Goal: Task Accomplishment & Management: Use online tool/utility

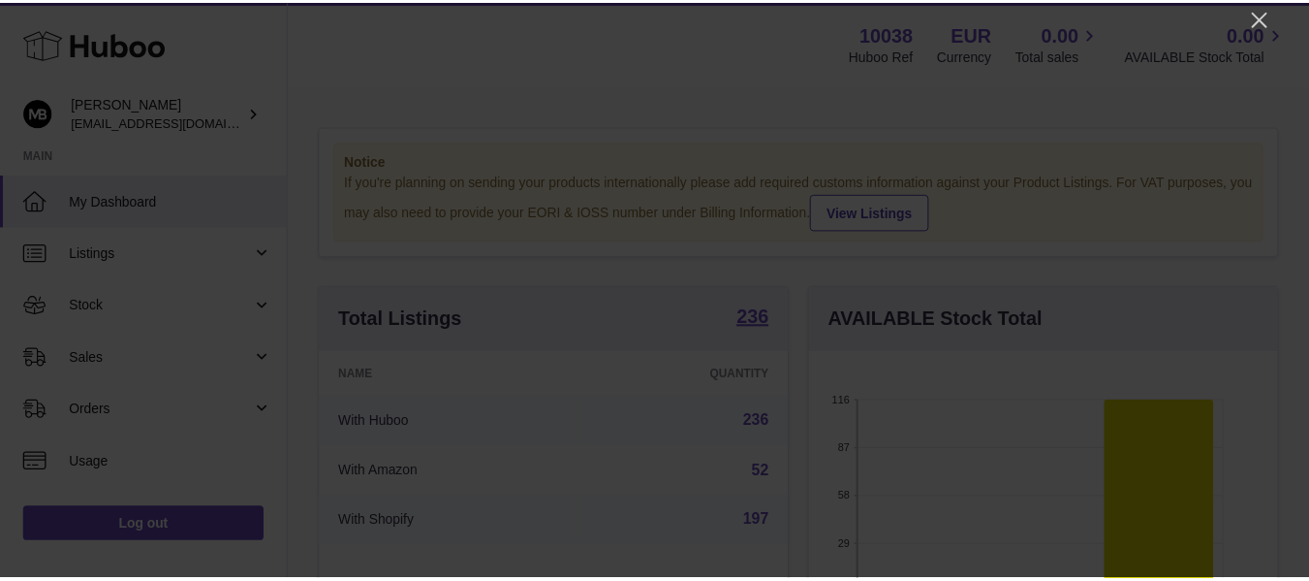
scroll to position [302, 474]
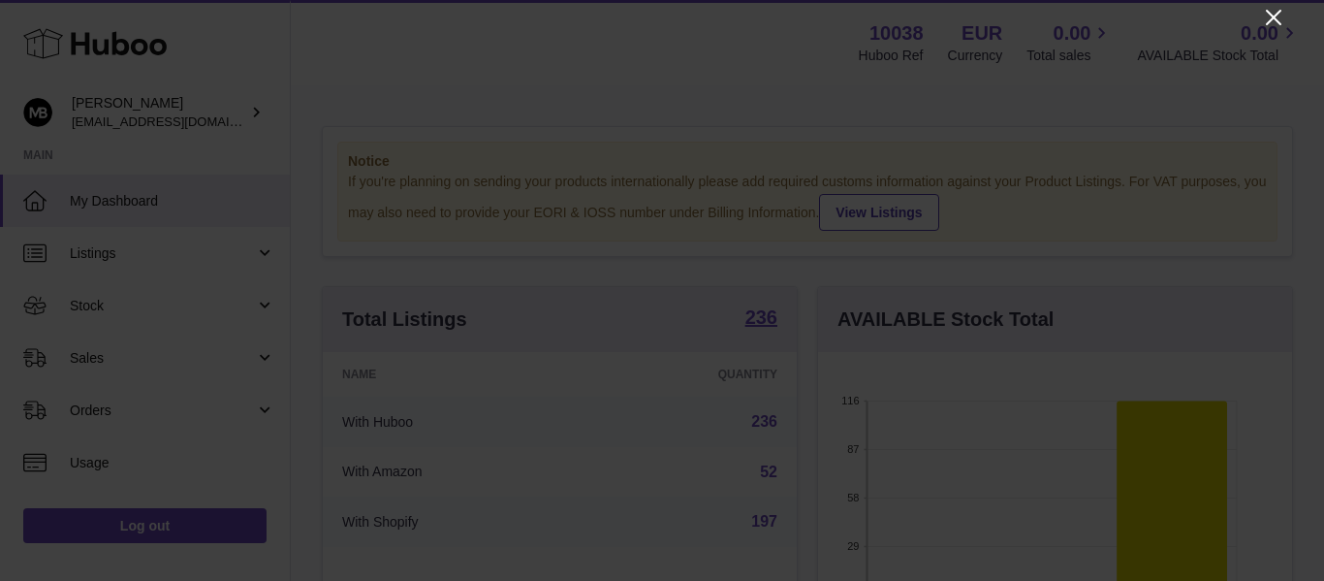
click at [1267, 12] on icon "Close" at bounding box center [1274, 18] width 16 height 16
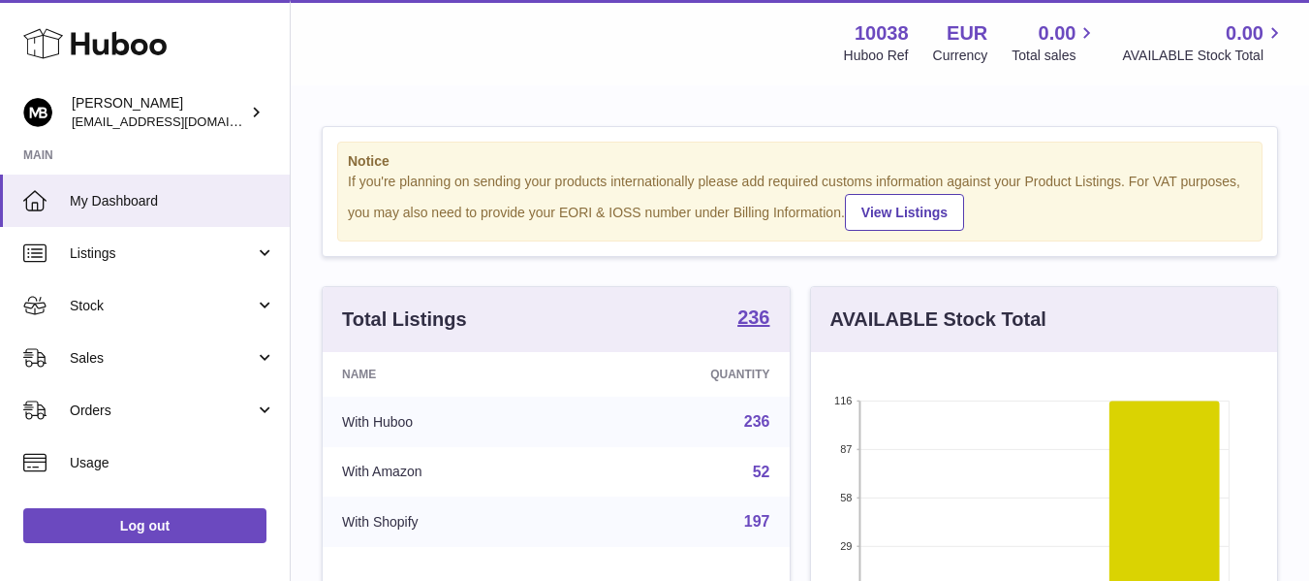
scroll to position [968834, 968669]
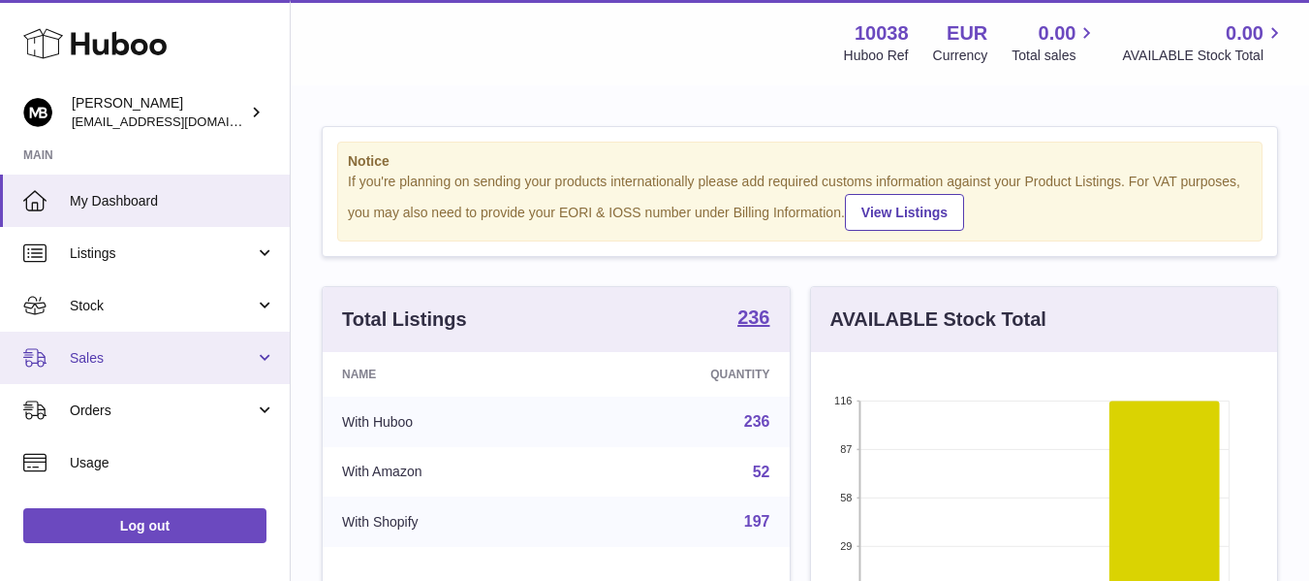
click at [113, 371] on link "Sales" at bounding box center [145, 357] width 290 height 52
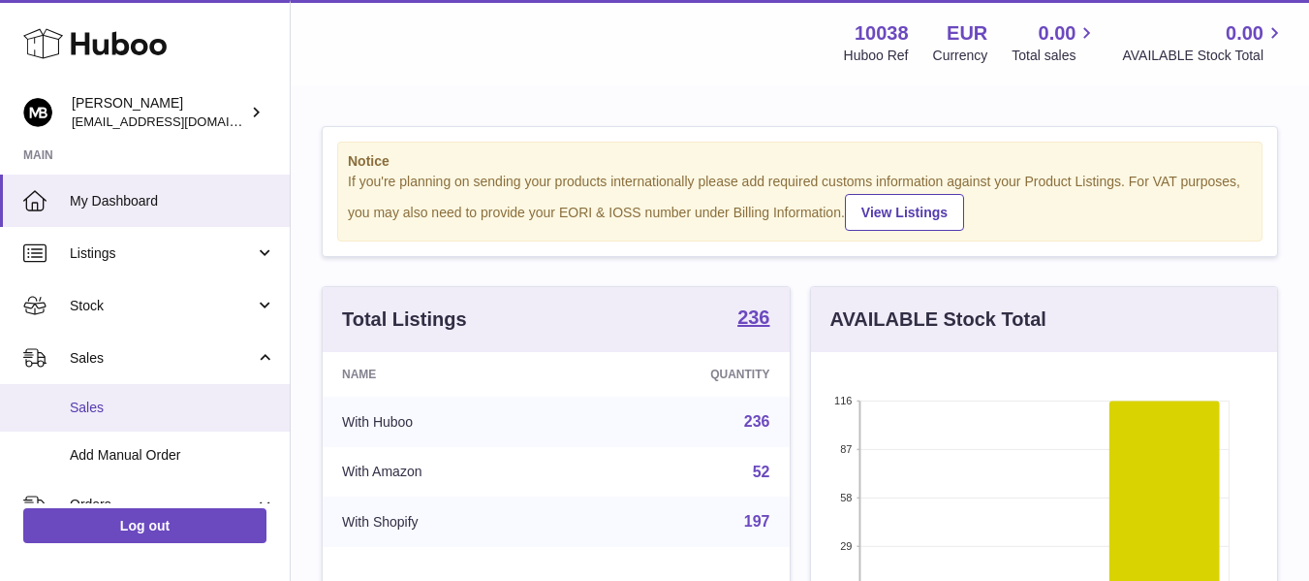
click at [97, 406] on span "Sales" at bounding box center [172, 407] width 205 height 18
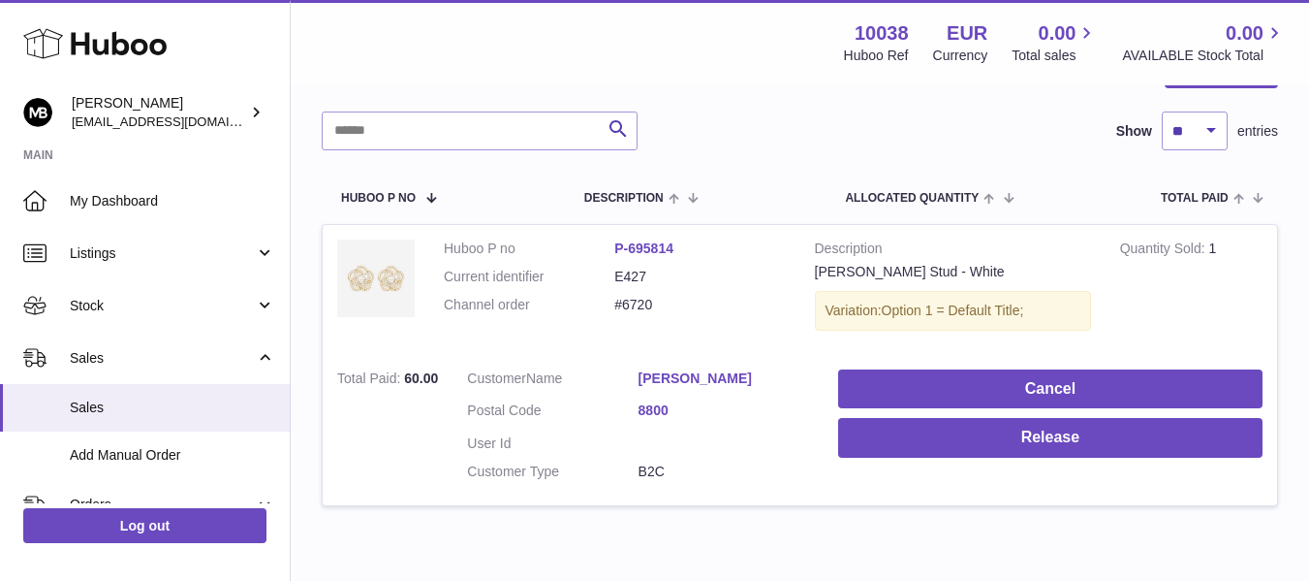
scroll to position [271, 0]
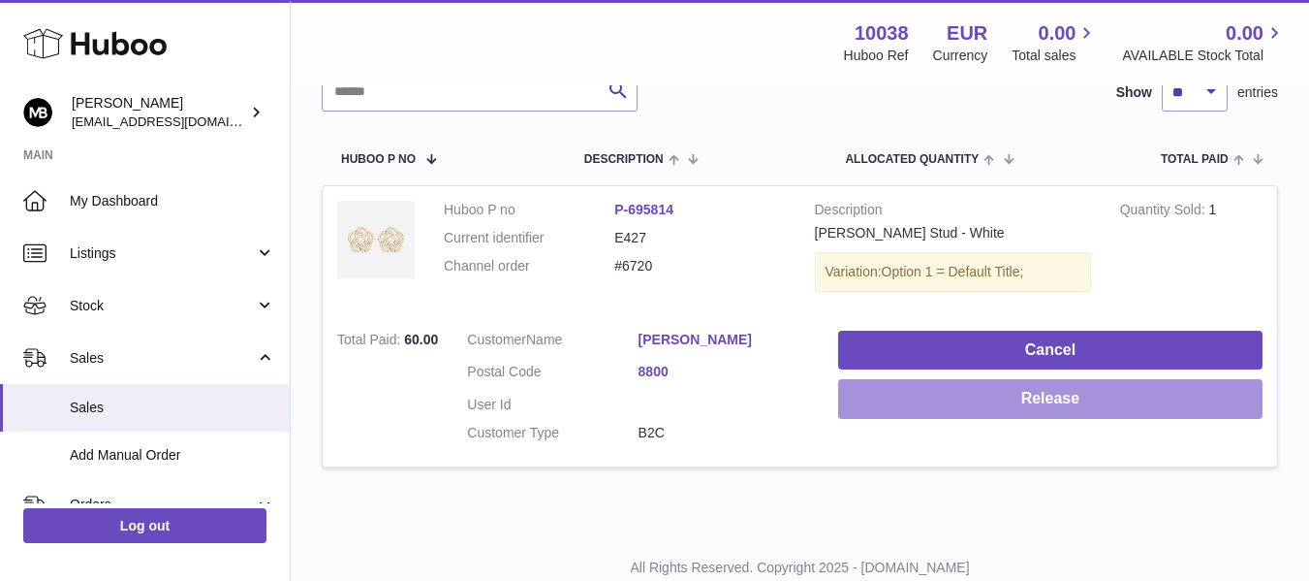
click at [1070, 394] on button "Release" at bounding box center [1050, 399] width 424 height 40
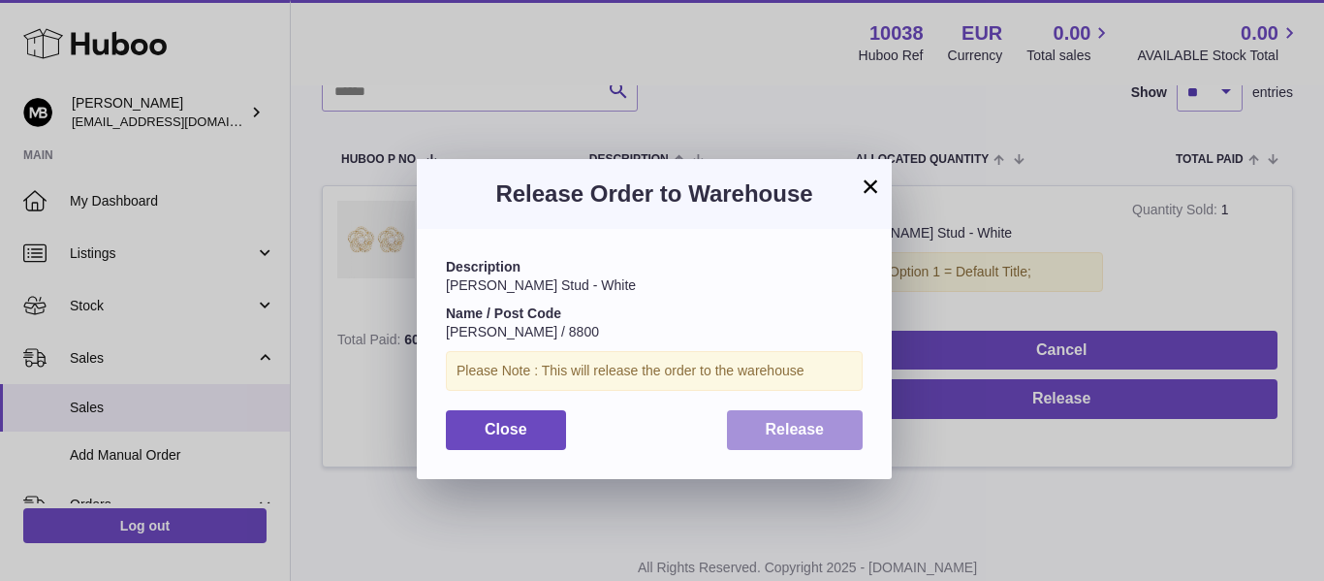
click at [801, 436] on span "Release" at bounding box center [795, 429] width 59 height 16
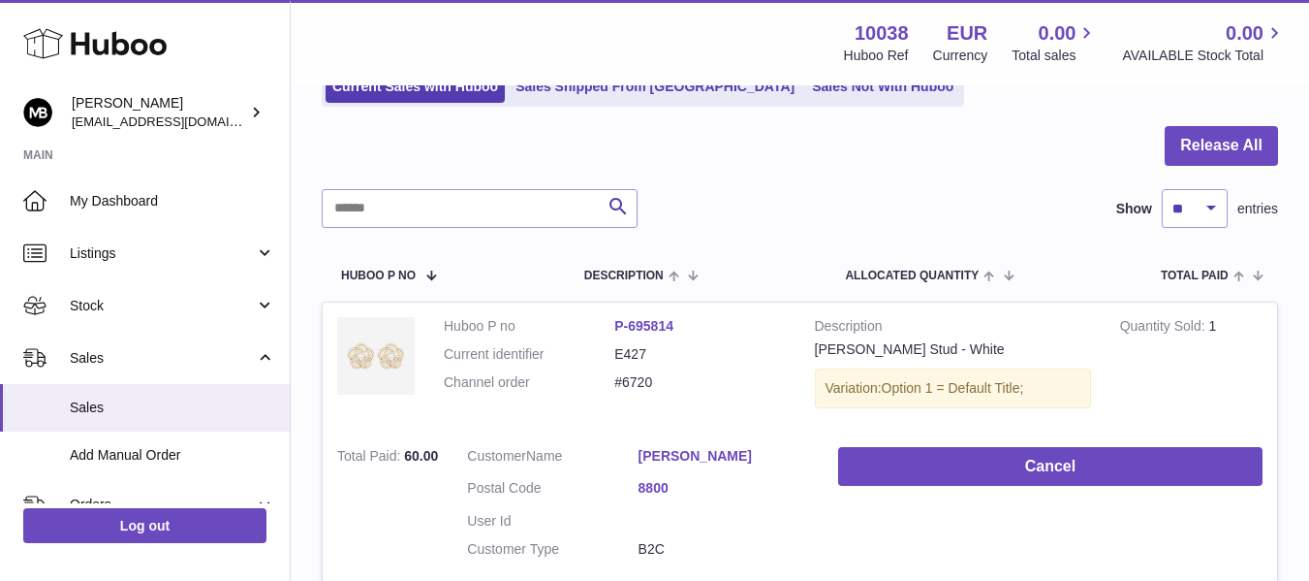
scroll to position [116, 0]
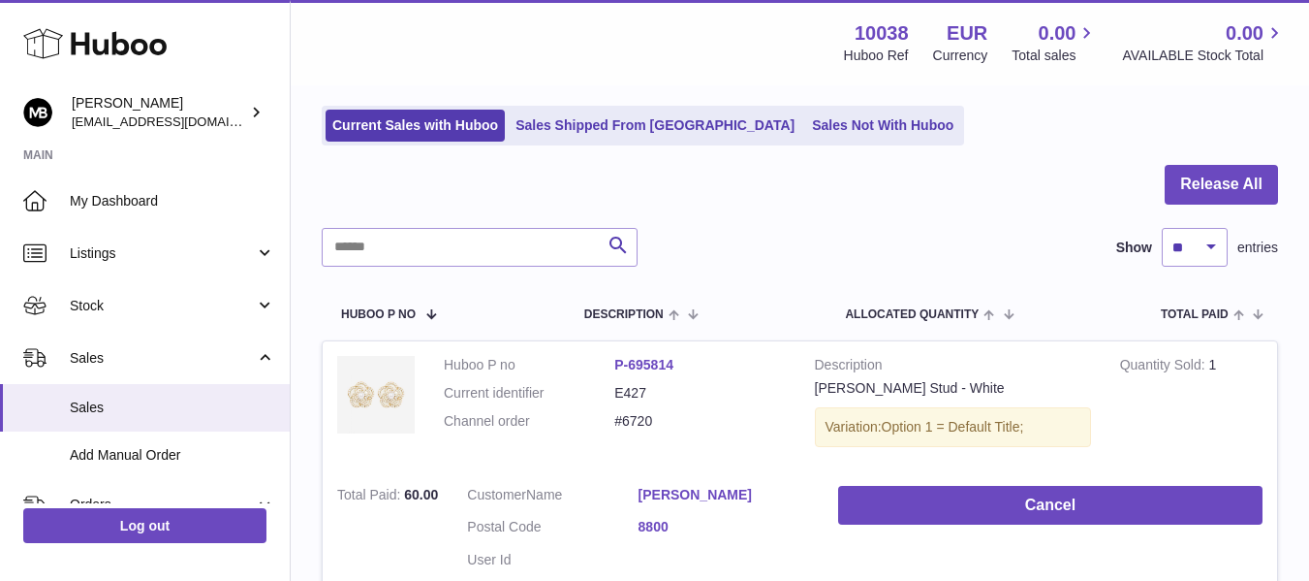
click at [538, 170] on div at bounding box center [800, 196] width 957 height 63
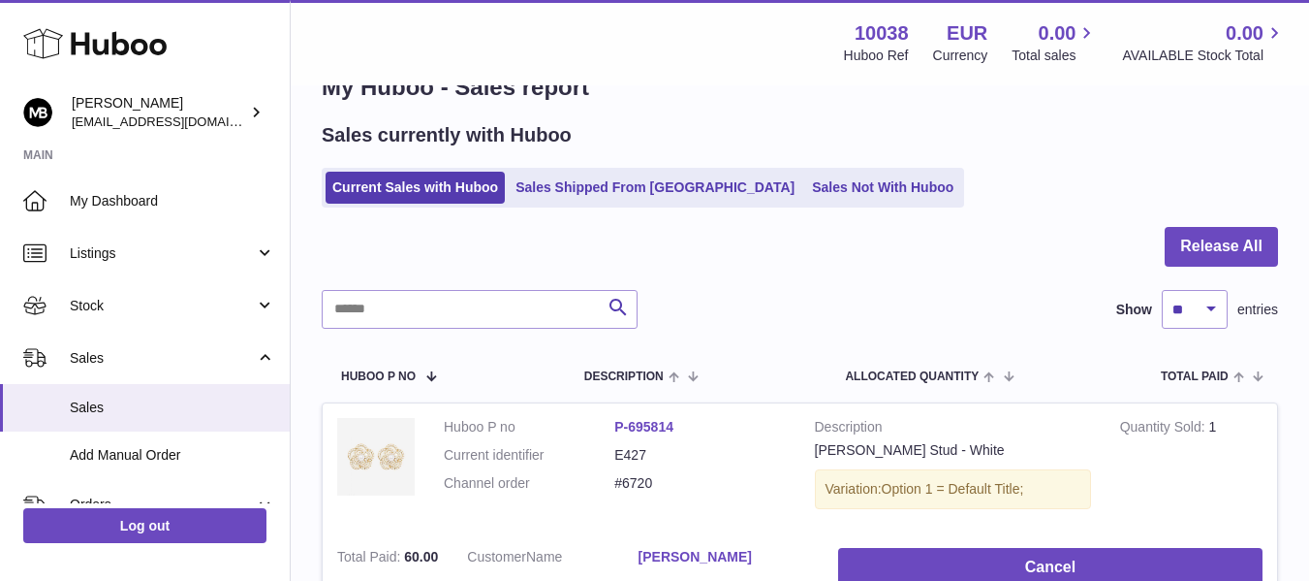
scroll to position [0, 0]
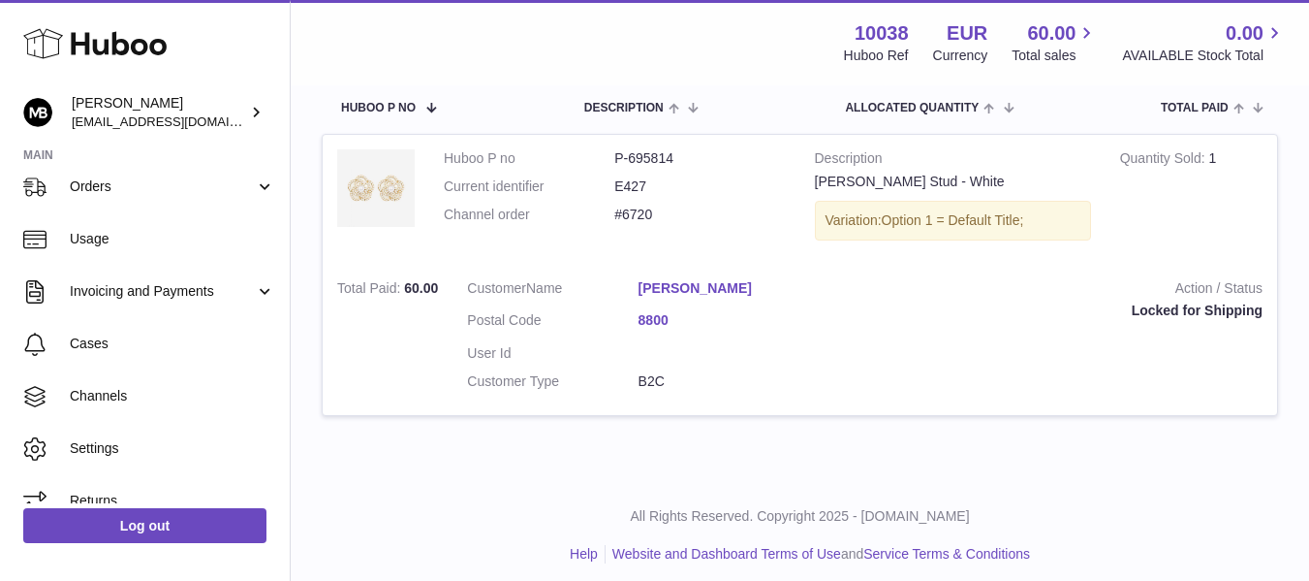
scroll to position [323, 0]
